Goal: Transaction & Acquisition: Purchase product/service

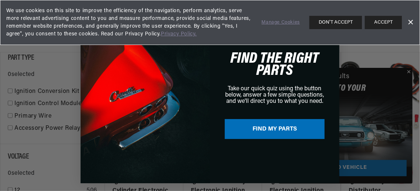
scroll to position [0, 354]
click at [332, 22] on button "DON'T ACCEPT" at bounding box center [336, 22] width 52 height 13
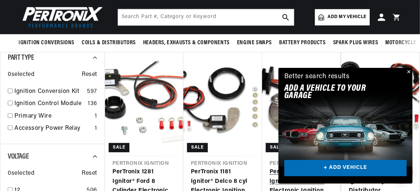
scroll to position [0, 707]
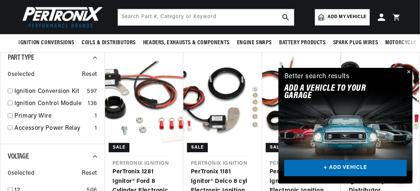
click at [329, 165] on link "+ ADD VEHICLE" at bounding box center [345, 168] width 122 height 17
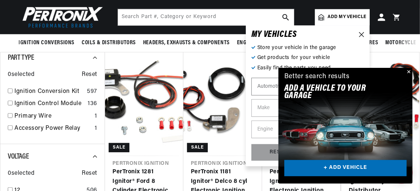
click at [266, 91] on select "Automotive Agricultural Industrial Marine Motorcycle" at bounding box center [278, 87] width 55 height 18
click at [251, 78] on select "Automotive Agricultural Industrial Marine Motorcycle" at bounding box center [278, 87] width 55 height 18
click at [409, 72] on button "Close" at bounding box center [408, 72] width 9 height 9
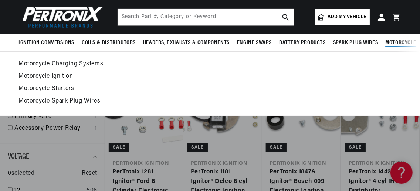
scroll to position [0, 0]
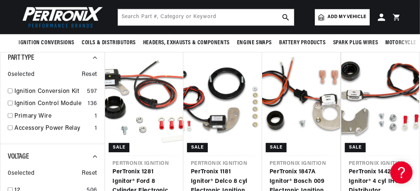
click at [347, 21] on link "Add my vehicle" at bounding box center [342, 17] width 55 height 16
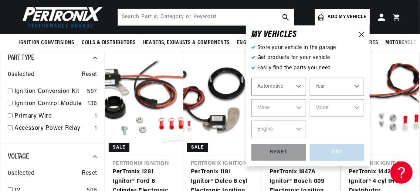
click at [332, 85] on select "Year 2022 2021 2020 2019 2018 2017 2016 2015 2014 2013 2012 2011 2010 2009 2008…" at bounding box center [337, 87] width 55 height 18
select select "1959"
click at [310, 78] on select "Year 2022 2021 2020 2019 2018 2017 2016 2015 2014 2013 2012 2011 2010 2009 2008…" at bounding box center [337, 87] width 55 height 18
select select "1959"
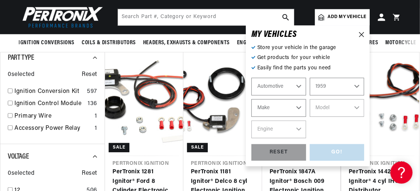
click at [283, 111] on select "Make Alfa Romeo American Motors Aston Martin Austin Healey Buick Cadillac Chevr…" at bounding box center [278, 108] width 55 height 18
select select "Ford"
click at [251, 99] on select "Make Alfa Romeo American Motors Aston Martin Austin Healey Buick Cadillac Chevr…" at bounding box center [278, 108] width 55 height 18
select select "Ford"
click at [328, 110] on select "Model Club Country Sedan Country Squire Courier Sedan Delivery Custom 300 F-100…" at bounding box center [337, 108] width 55 height 18
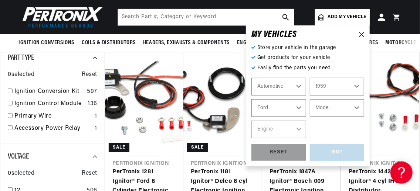
scroll to position [0, 707]
select select "F-100"
click at [310, 99] on select "Model Club Country Sedan Country Squire Courier Sedan Delivery Custom 300 F-100…" at bounding box center [337, 108] width 55 height 18
select select "F-100"
click at [296, 123] on select "Engine 4.5L 4.8L 5.8L" at bounding box center [278, 130] width 55 height 18
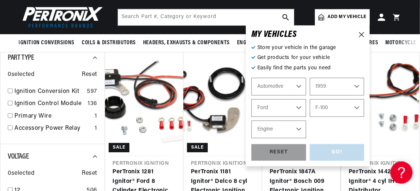
select select "4.8L"
click at [251, 121] on select "Engine 4.5L 4.8L 5.8L" at bounding box center [278, 130] width 55 height 18
select select "4.8L"
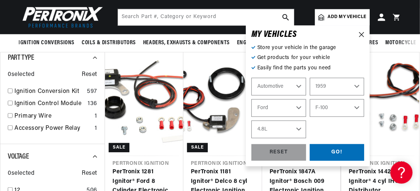
scroll to position [0, 1]
click at [343, 155] on div "GO!" at bounding box center [337, 153] width 55 height 17
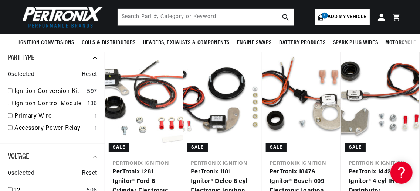
scroll to position [0, 0]
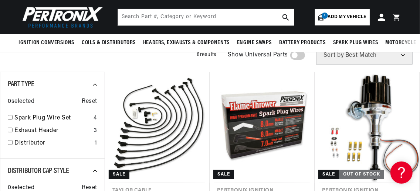
scroll to position [66, 0]
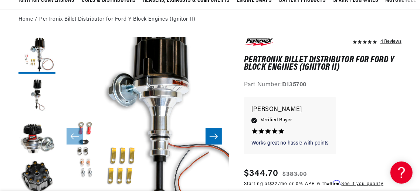
scroll to position [75, 0]
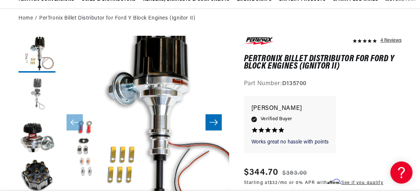
click at [44, 92] on button "Load image 2 in gallery view" at bounding box center [36, 95] width 37 height 37
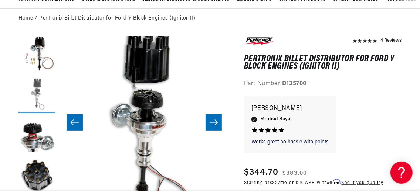
scroll to position [0, 353]
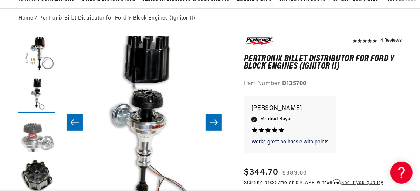
click at [37, 129] on button "Load image 3 in gallery view" at bounding box center [36, 135] width 37 height 37
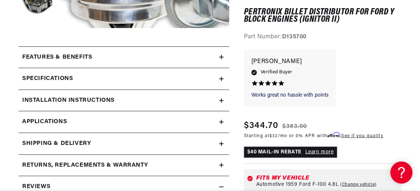
scroll to position [0, 707]
click at [211, 61] on div "Features & Benefits" at bounding box center [118, 58] width 201 height 10
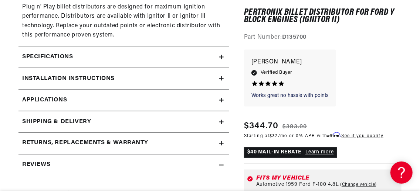
scroll to position [502, 0]
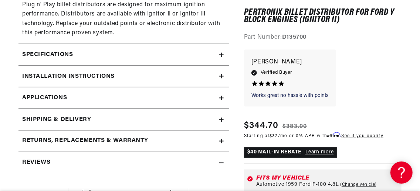
click at [222, 56] on icon at bounding box center [221, 55] width 4 height 4
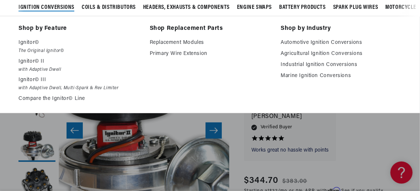
click at [55, 11] on span "Ignition Conversions" at bounding box center [46, 8] width 56 height 8
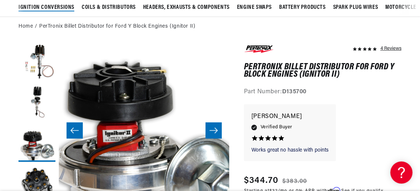
click at [54, 8] on span "Ignition Conversions" at bounding box center [46, 8] width 56 height 8
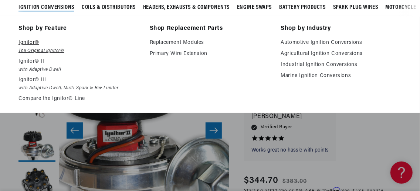
click at [31, 42] on p "Ignitor©" at bounding box center [78, 42] width 121 height 9
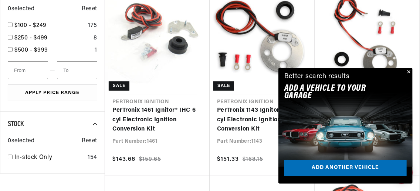
scroll to position [479, 0]
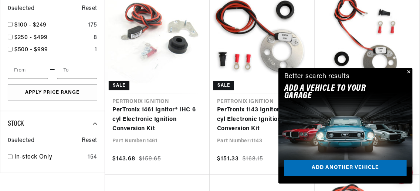
click at [408, 74] on button "Close" at bounding box center [408, 72] width 9 height 9
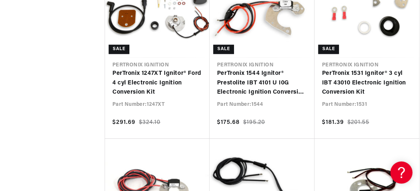
scroll to position [0, 707]
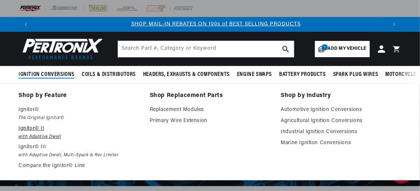
scroll to position [0, 353]
click at [26, 132] on p "Ignitor© II" at bounding box center [78, 129] width 121 height 9
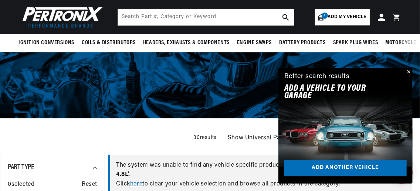
scroll to position [74, 0]
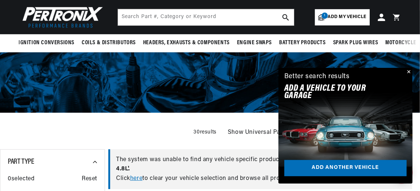
click at [410, 72] on button "Close" at bounding box center [408, 72] width 9 height 9
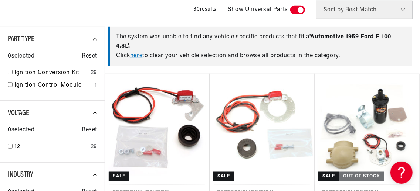
scroll to position [0, 0]
click at [140, 57] on link "here" at bounding box center [136, 56] width 12 height 6
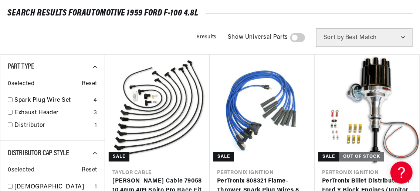
scroll to position [87, 0]
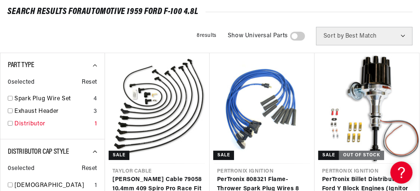
click at [14, 122] on div "Distributor 1" at bounding box center [52, 126] width 89 height 13
checkbox input "true"
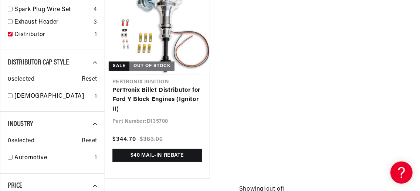
scroll to position [0, 353]
